Goal: Task Accomplishment & Management: Use online tool/utility

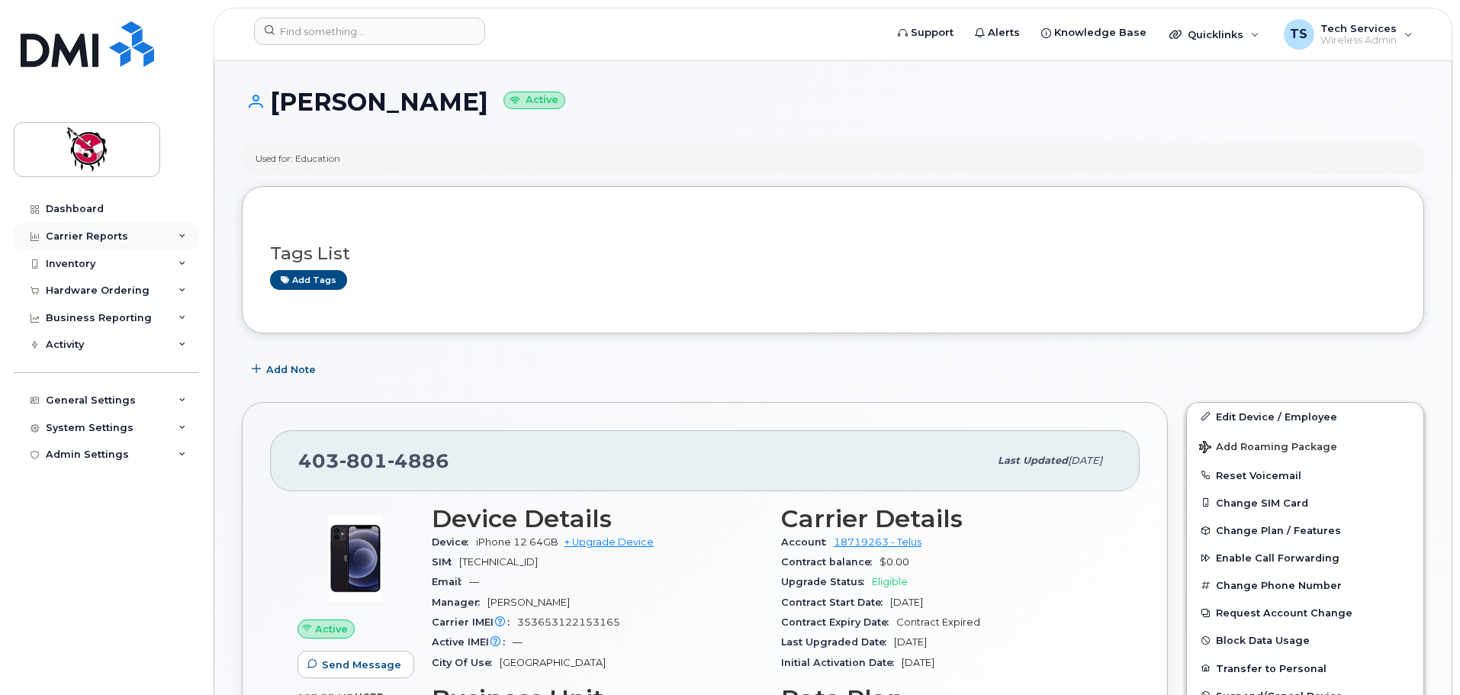
click at [89, 239] on div "Carrier Reports" at bounding box center [87, 236] width 82 height 12
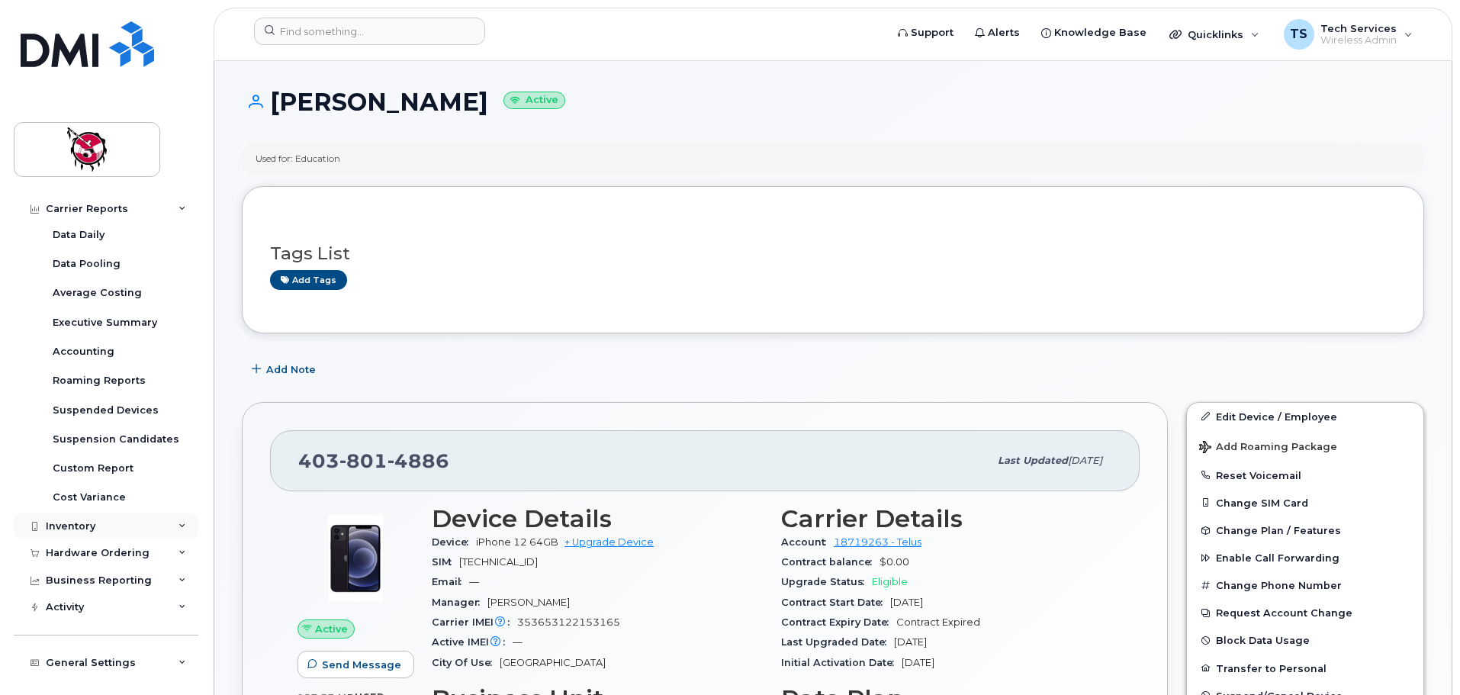
scroll to position [117, 0]
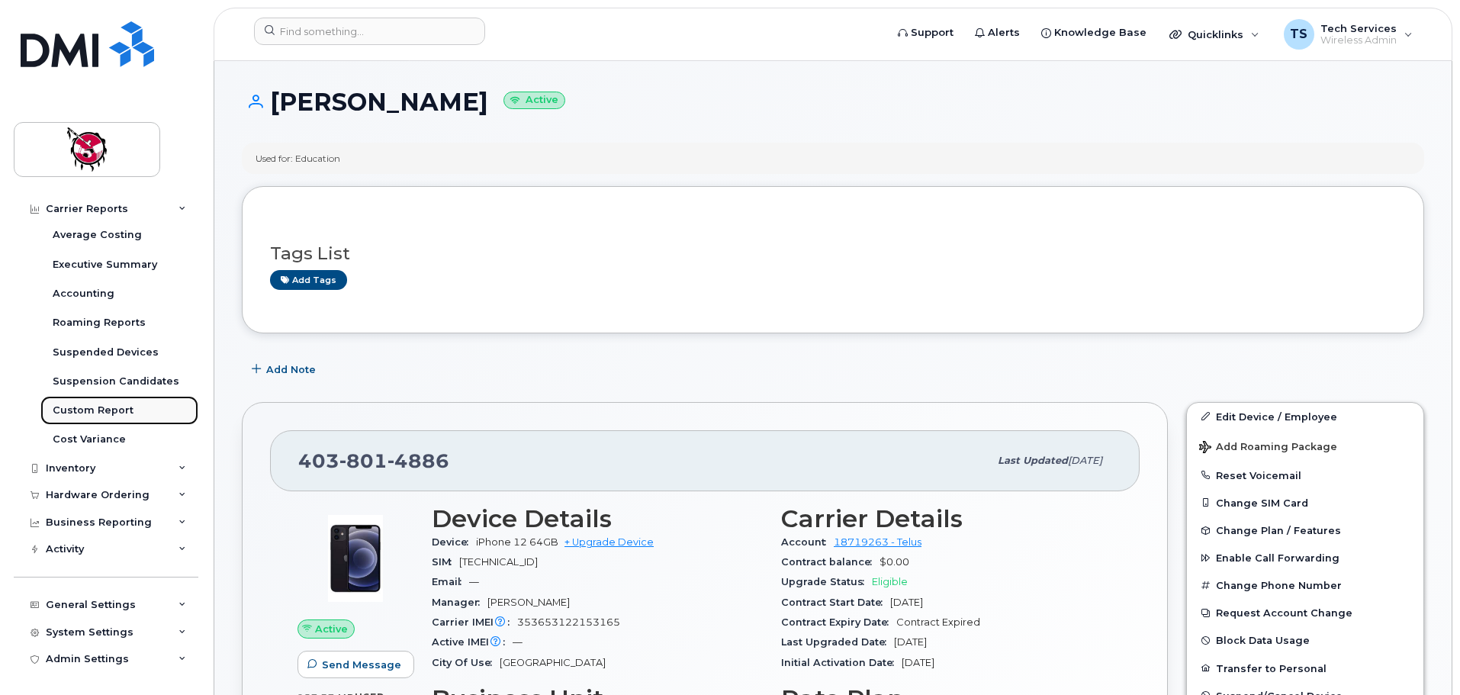
click at [113, 411] on div "Custom Report" at bounding box center [93, 410] width 81 height 14
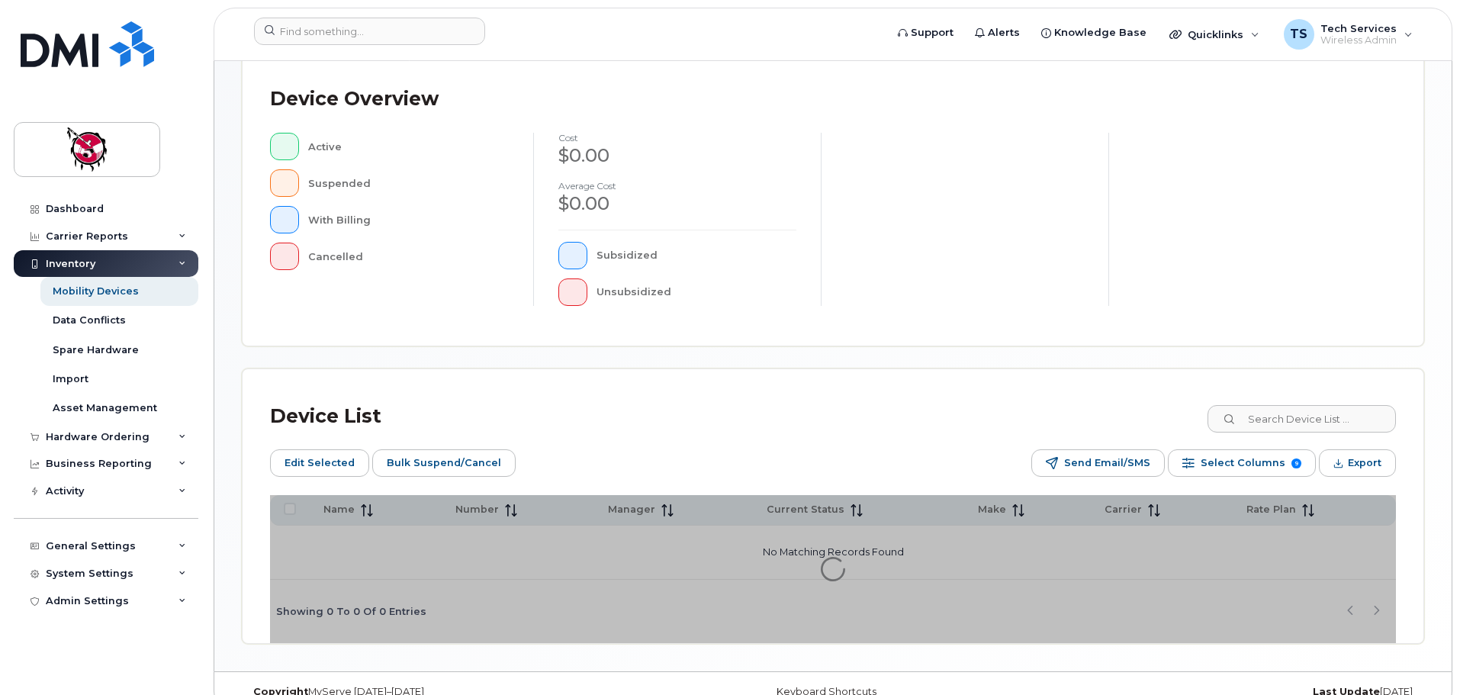
scroll to position [381, 0]
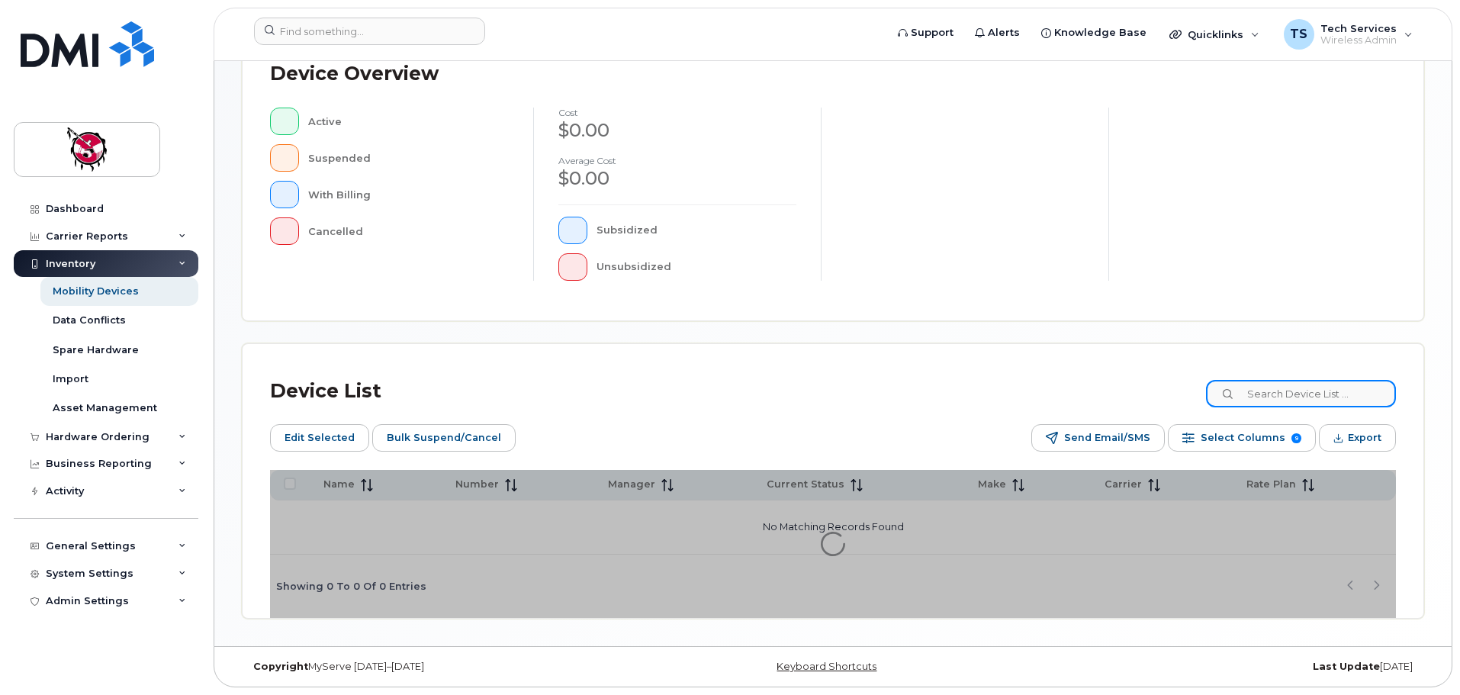
click at [1311, 390] on input at bounding box center [1301, 393] width 190 height 27
type input "1125"
click at [1293, 196] on div at bounding box center [1252, 194] width 288 height 173
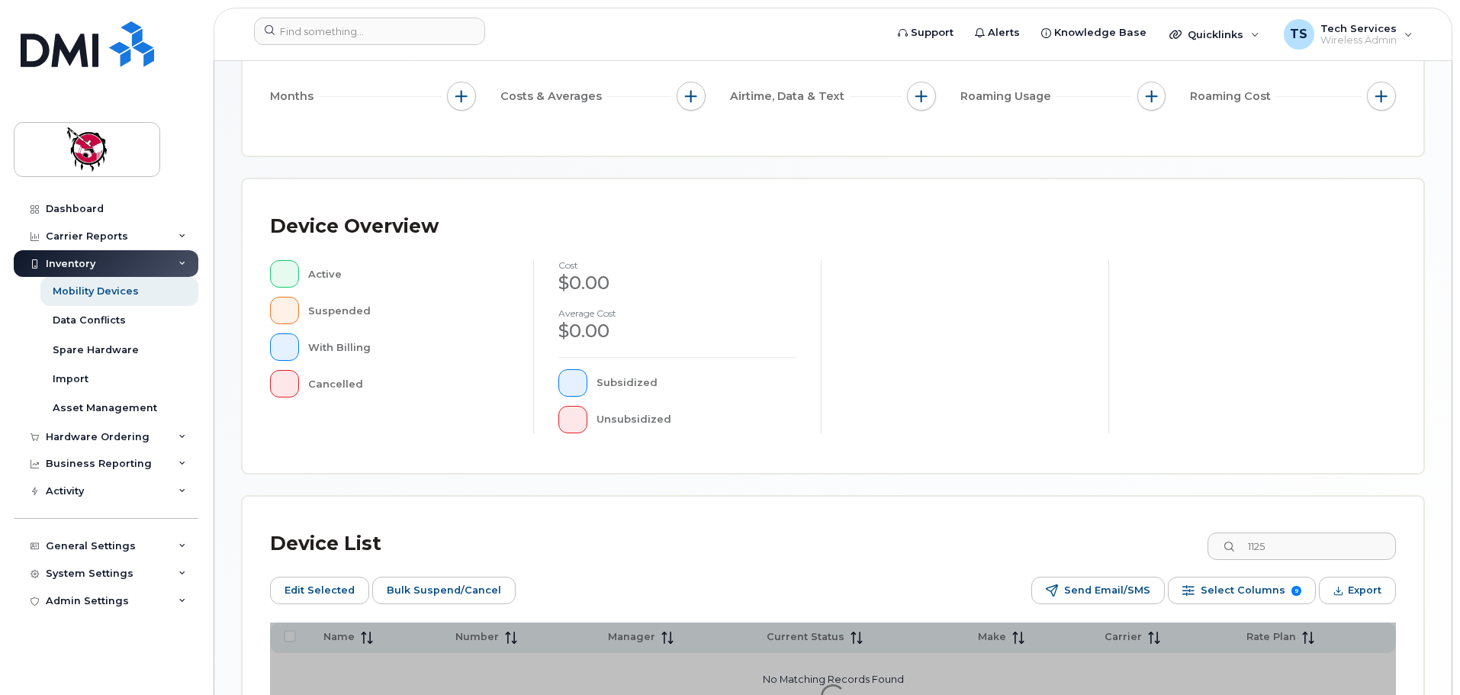
scroll to position [76, 0]
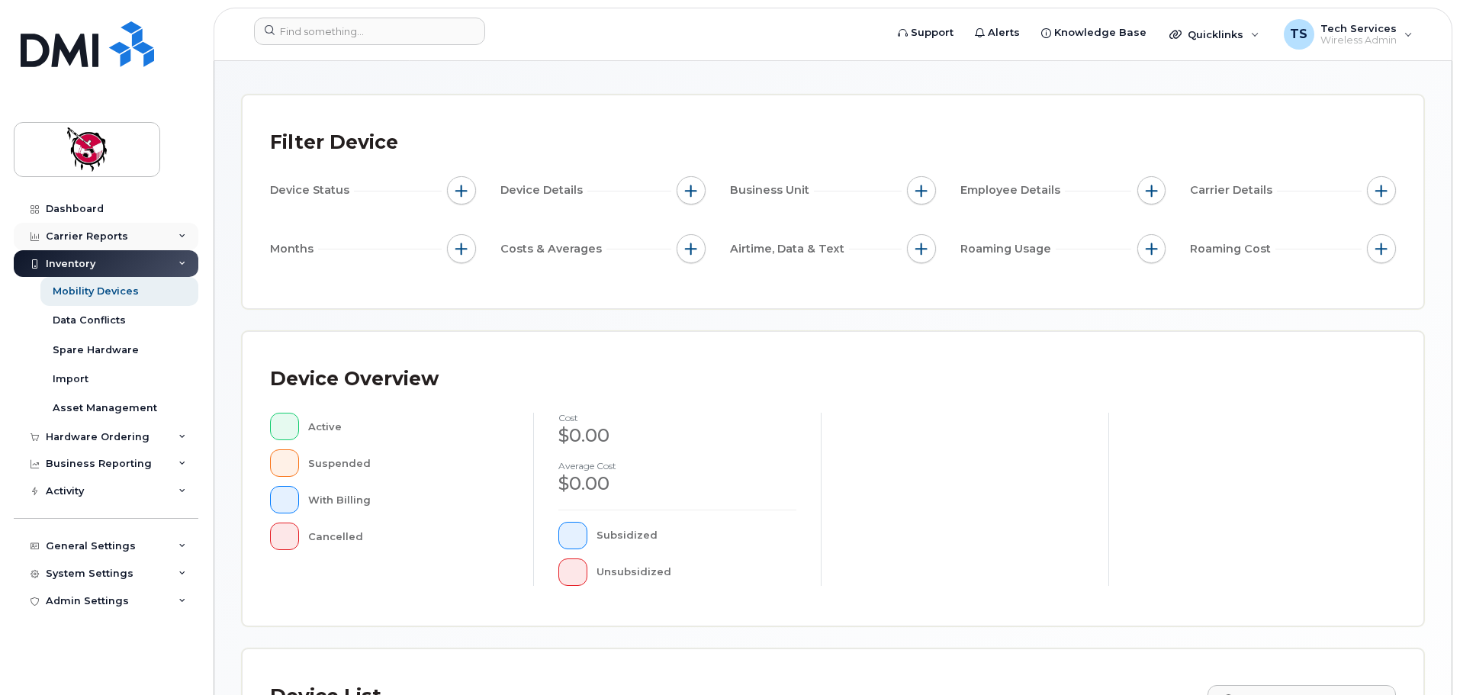
click at [98, 235] on div "Carrier Reports" at bounding box center [87, 236] width 82 height 12
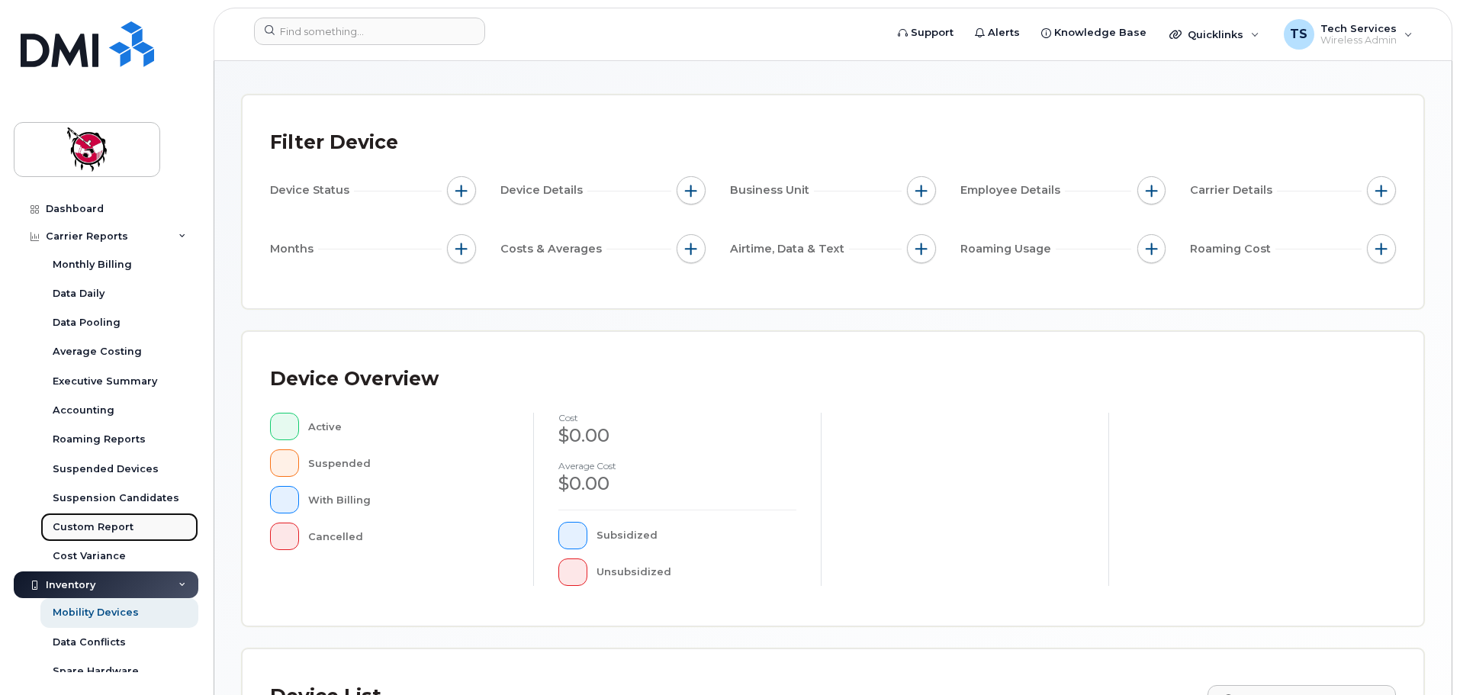
click at [94, 527] on div "Custom Report" at bounding box center [93, 527] width 81 height 14
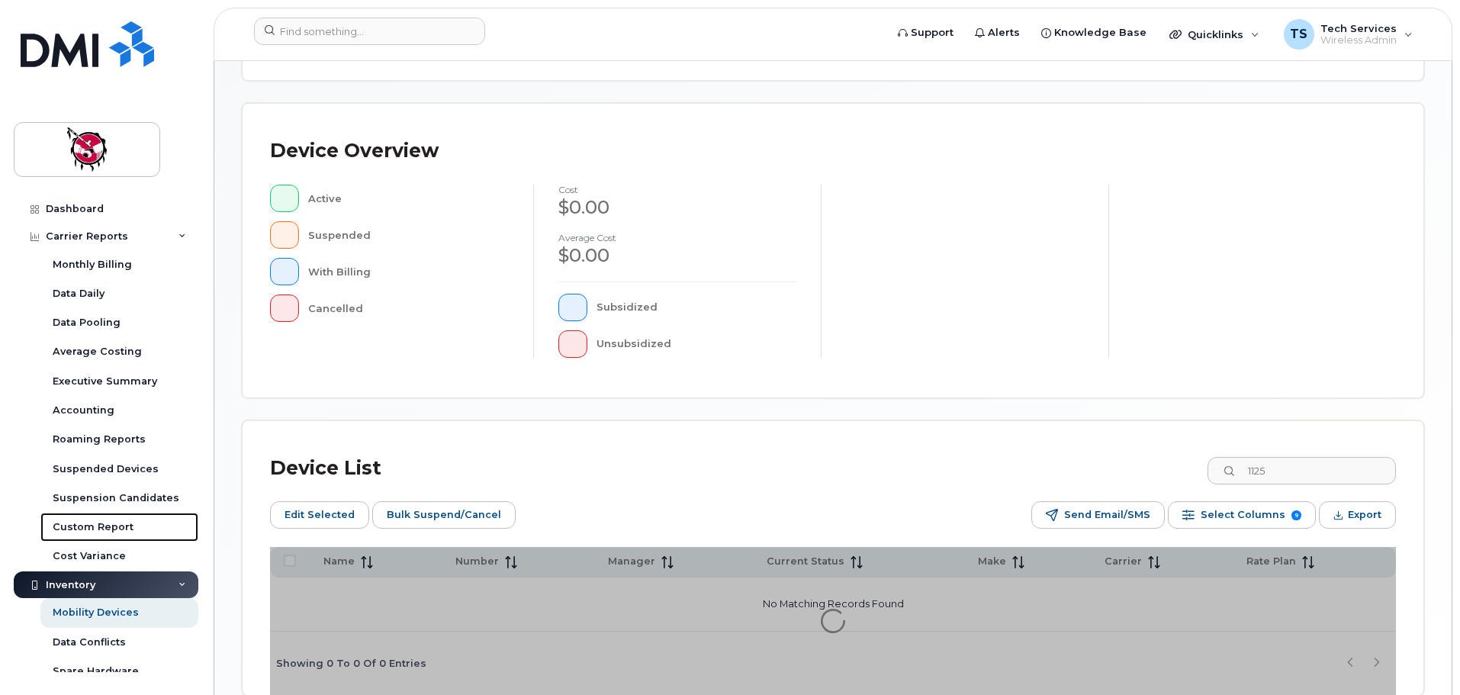
scroll to position [305, 0]
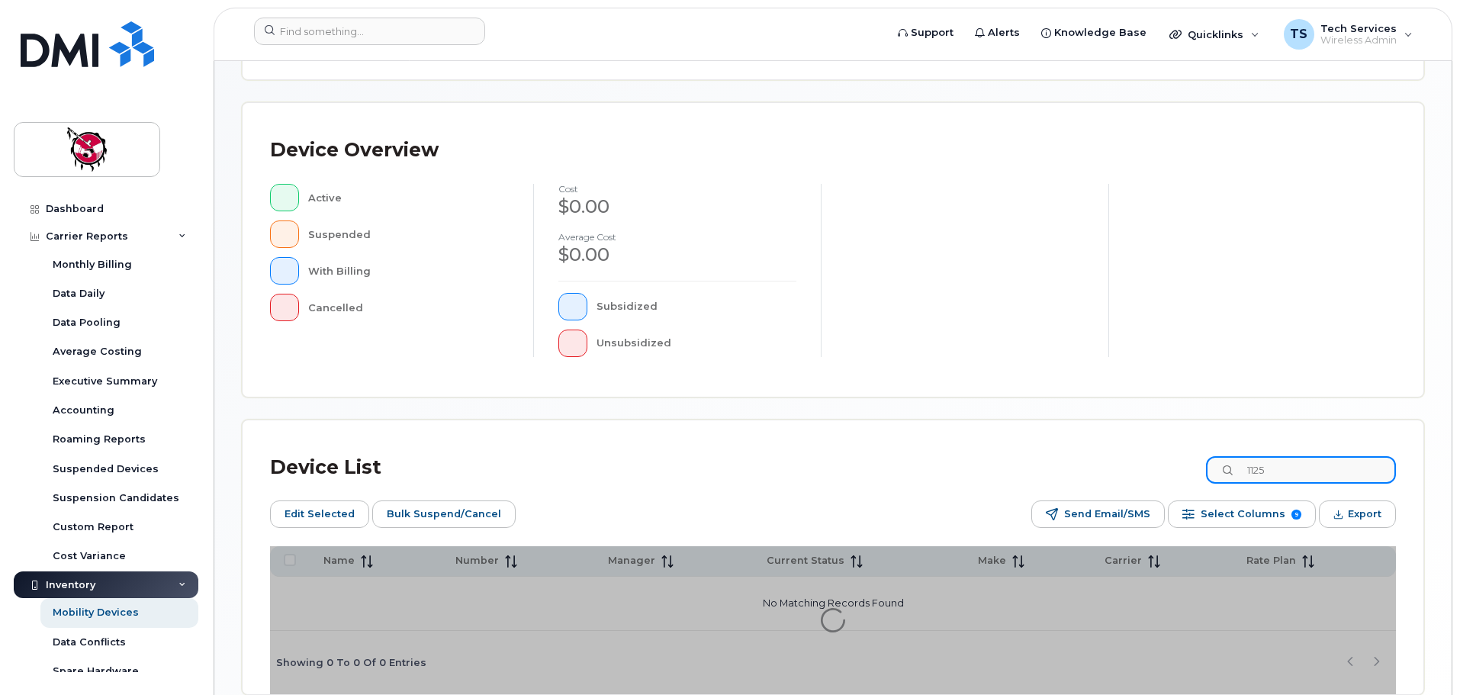
click at [1316, 468] on input "1125" at bounding box center [1301, 469] width 190 height 27
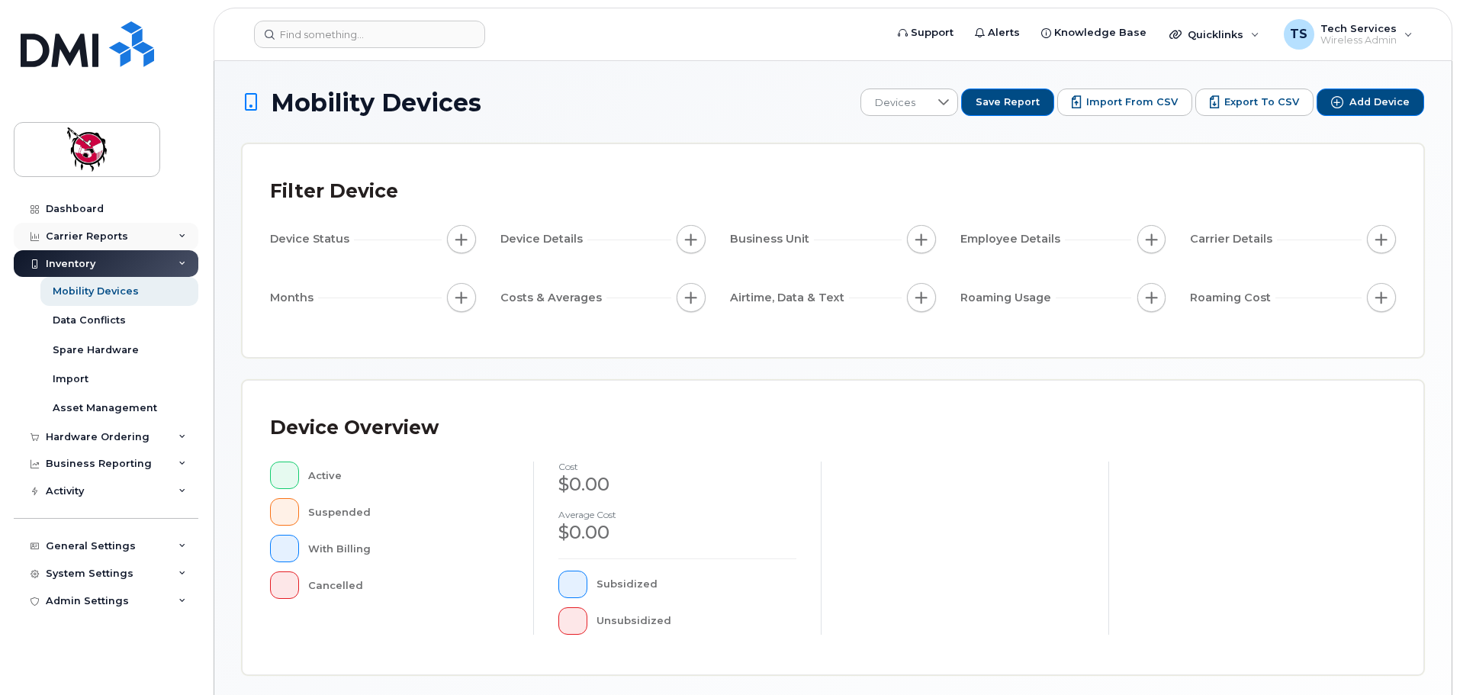
click at [85, 236] on div "Carrier Reports" at bounding box center [87, 236] width 82 height 12
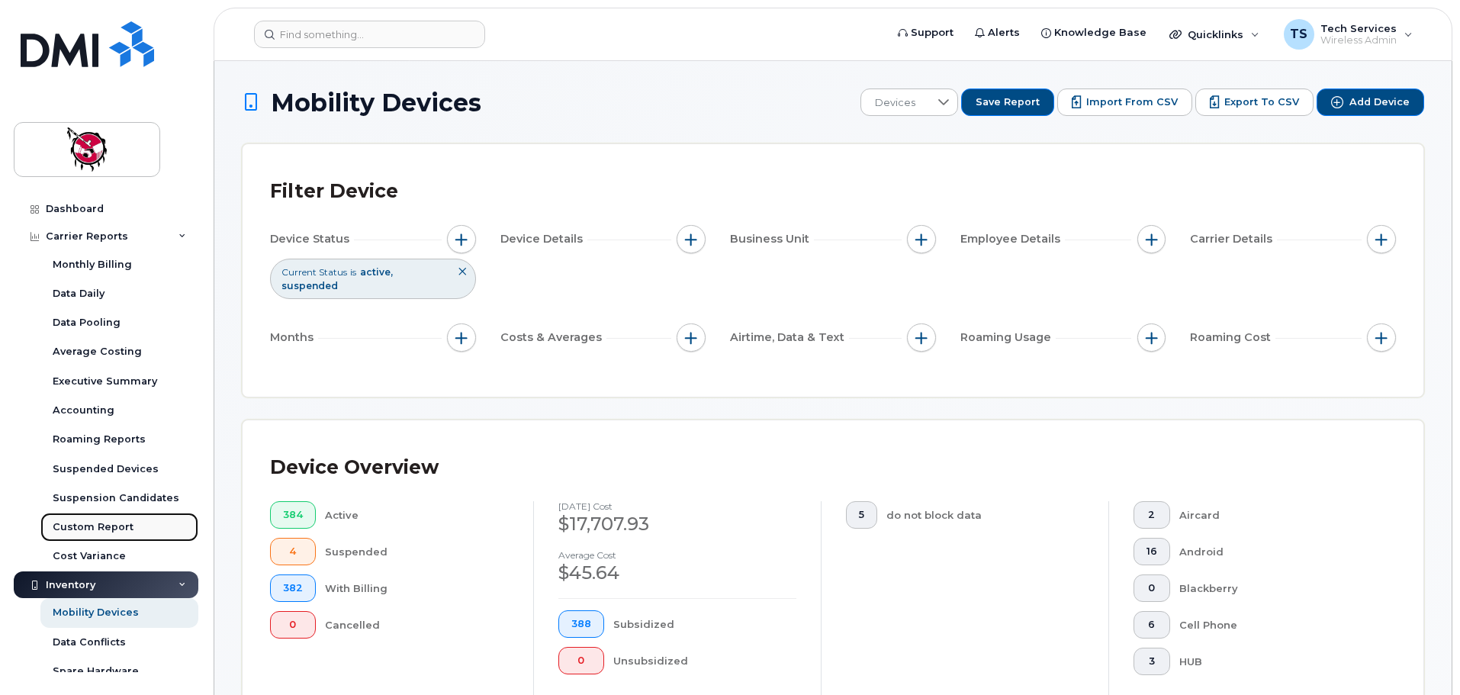
click at [120, 525] on div "Custom Report" at bounding box center [93, 527] width 81 height 14
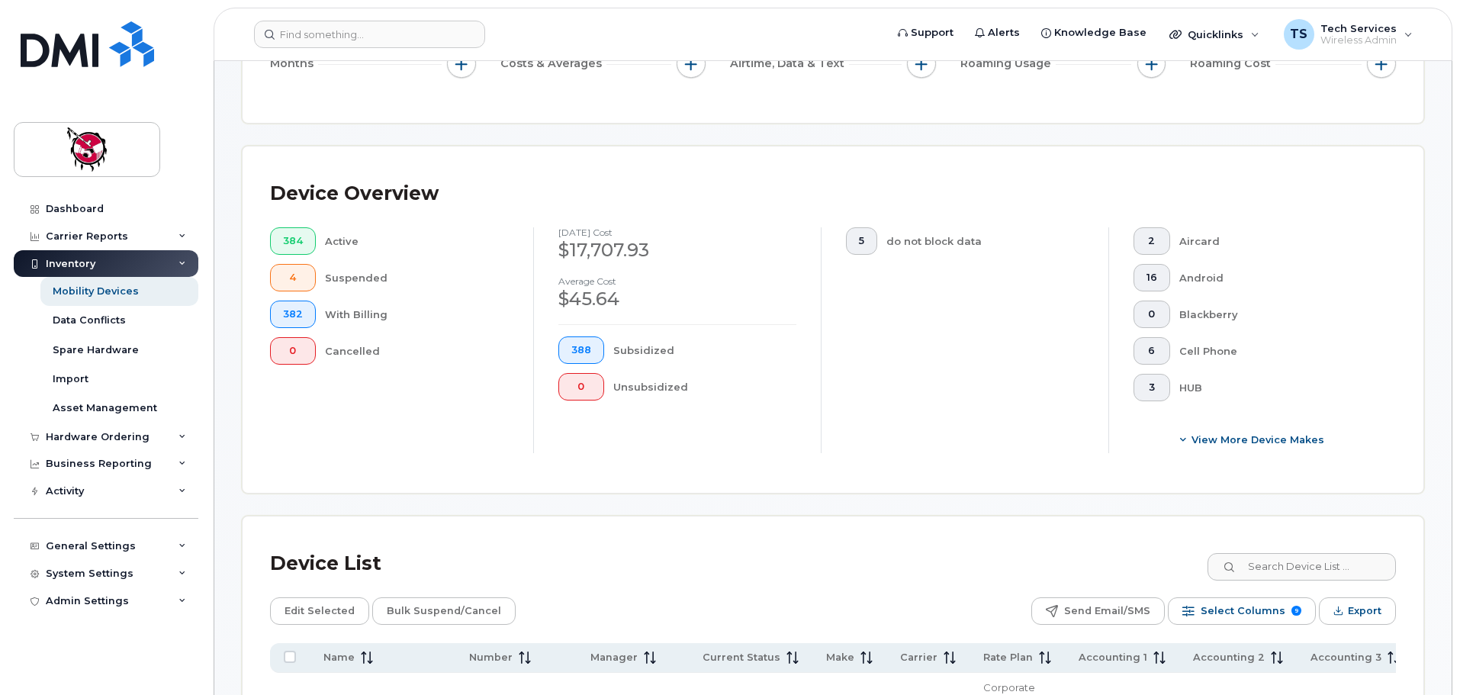
scroll to position [381, 0]
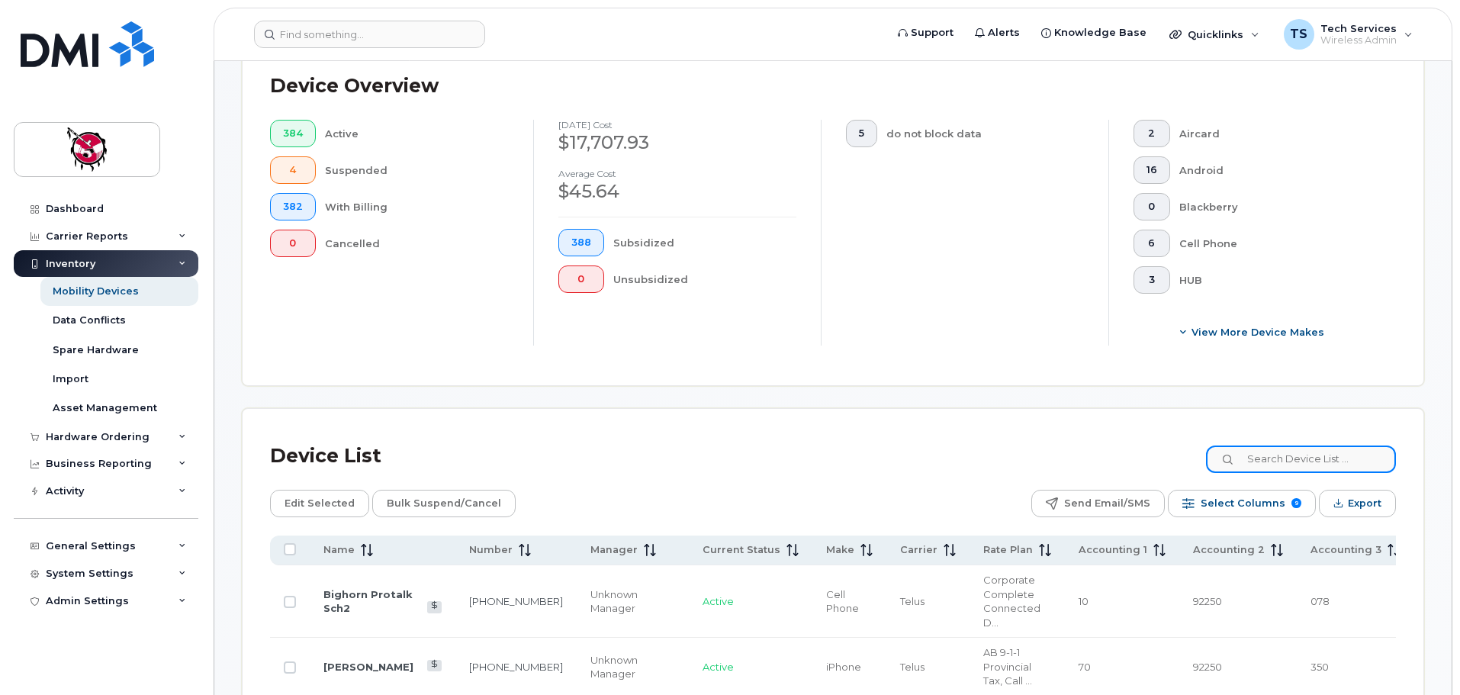
click at [1292, 445] on input at bounding box center [1301, 458] width 190 height 27
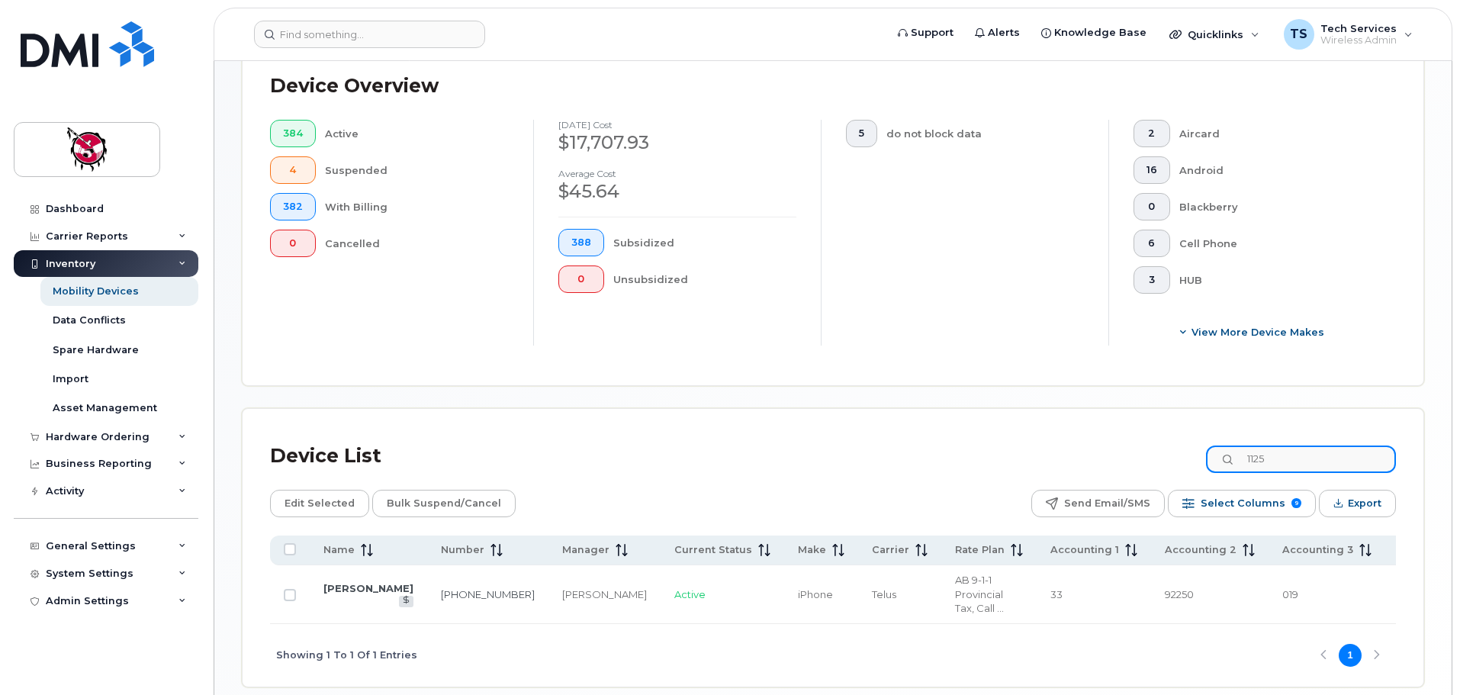
drag, startPoint x: 1296, startPoint y: 444, endPoint x: 1242, endPoint y: 444, distance: 53.4
click at [1242, 445] on div "1125" at bounding box center [1301, 458] width 190 height 27
drag, startPoint x: 1304, startPoint y: 442, endPoint x: 1213, endPoint y: 442, distance: 90.8
click at [1213, 442] on div "Device List ryder" at bounding box center [833, 456] width 1126 height 40
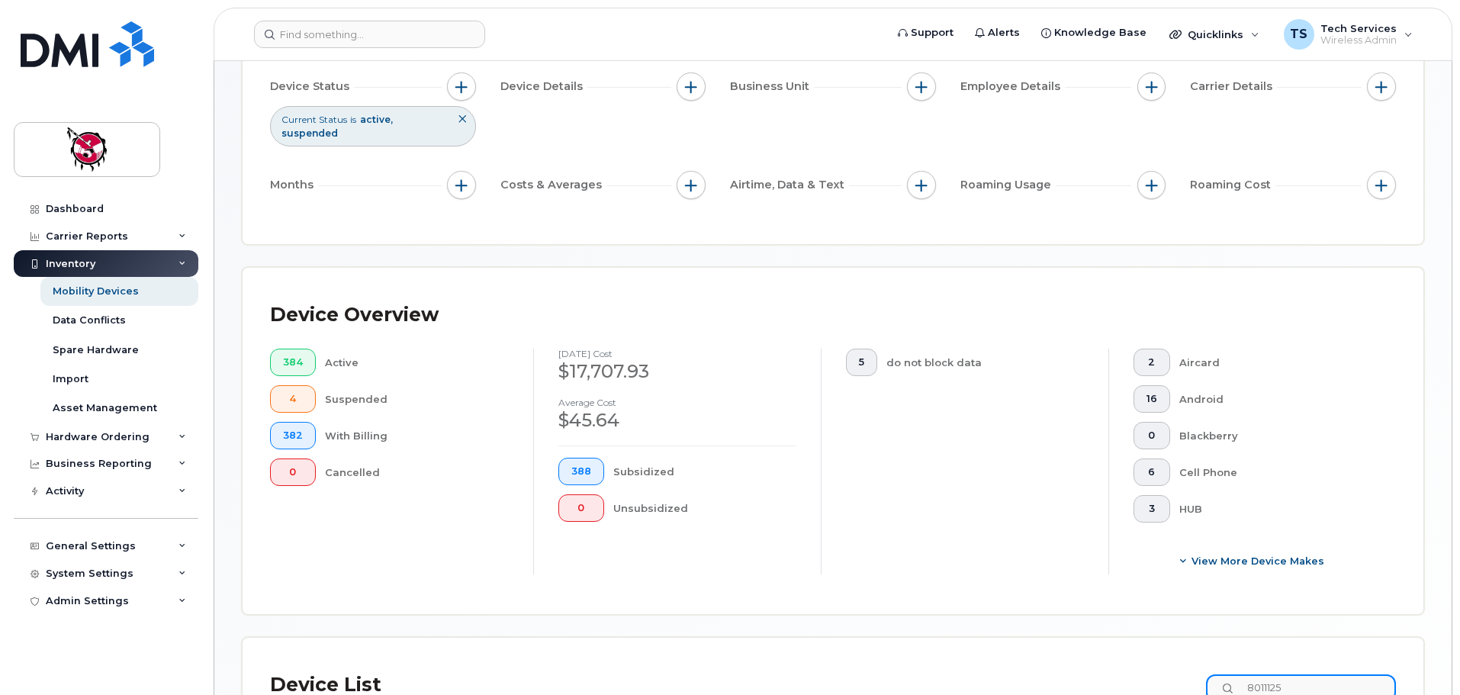
scroll to position [433, 0]
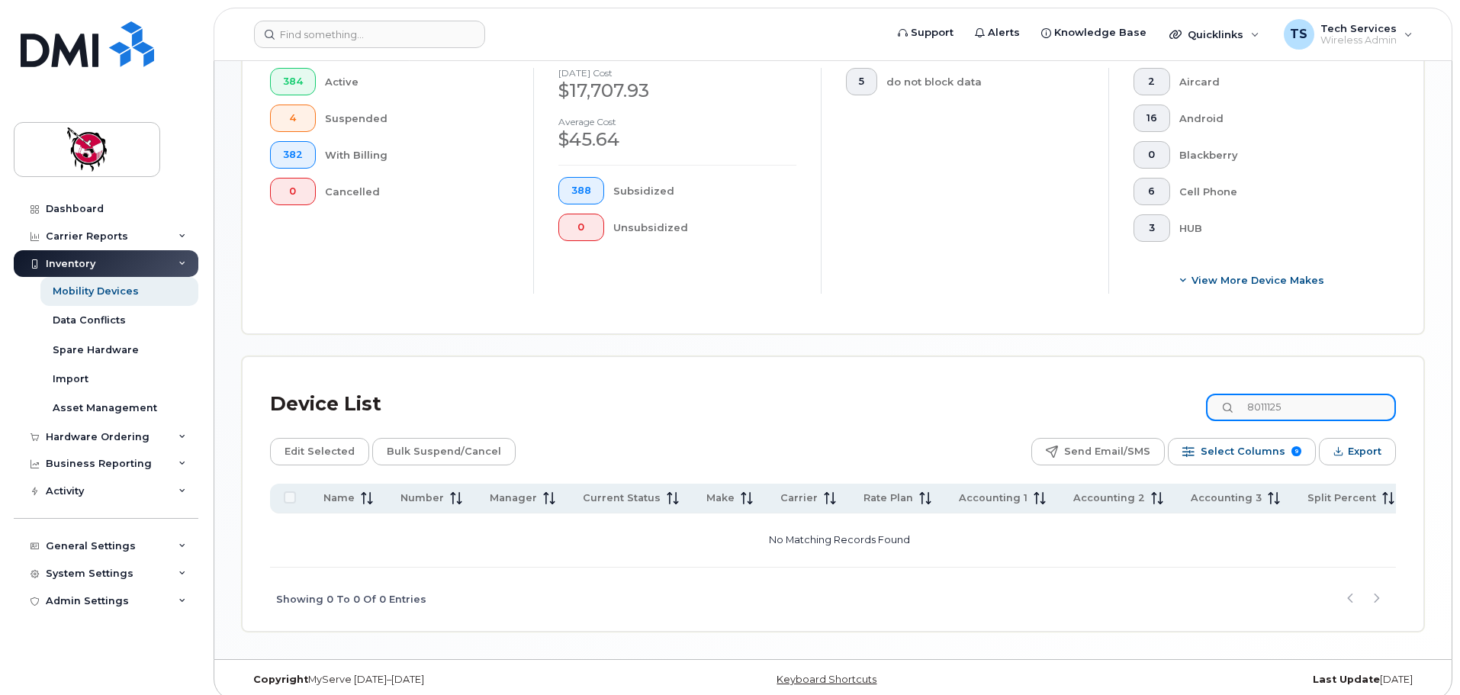
click at [1280, 396] on input "8011125" at bounding box center [1301, 407] width 190 height 27
click at [1341, 397] on input "801-1125" at bounding box center [1301, 407] width 190 height 27
type input "801-1125"
click at [1129, 384] on div "Device List 801-1125" at bounding box center [833, 404] width 1126 height 40
